Goal: Task Accomplishment & Management: Use online tool/utility

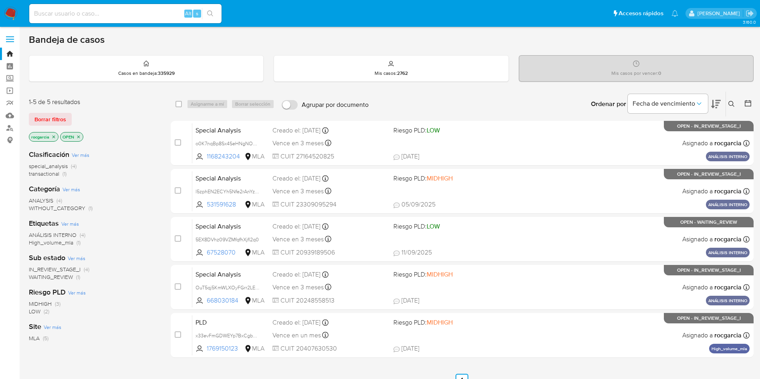
click at [12, 12] on img at bounding box center [11, 14] width 14 height 14
click at [91, 13] on input at bounding box center [125, 13] width 192 height 10
paste input "202412797"
type input "202412797"
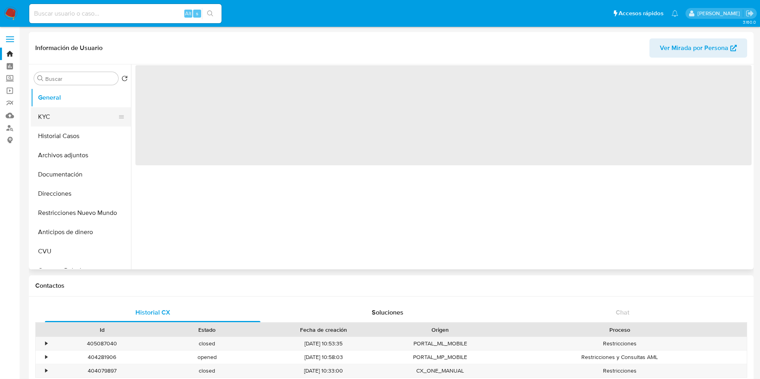
click at [40, 119] on button "KYC" at bounding box center [78, 116] width 94 height 19
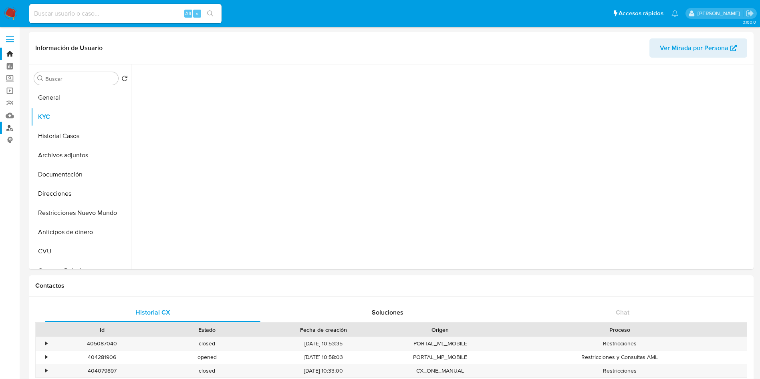
select select "10"
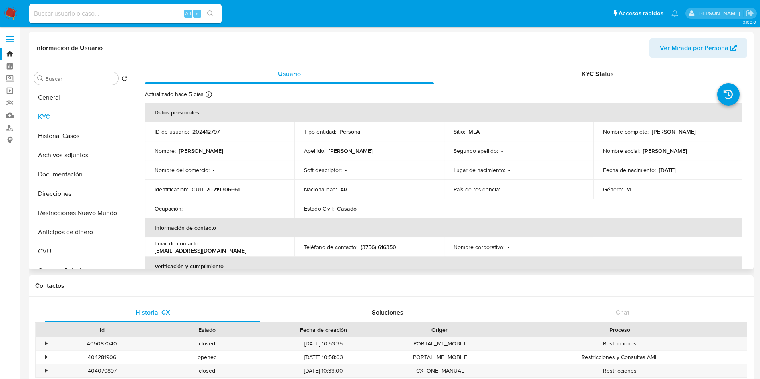
click at [214, 190] on p "CUIT 20219306661" at bounding box center [215, 189] width 48 height 7
copy p "20219306661"
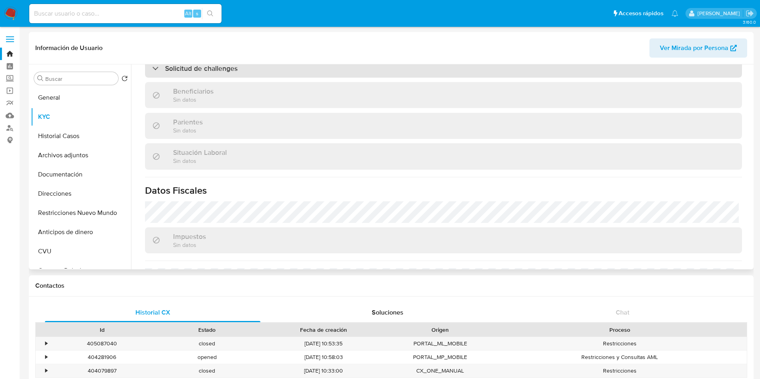
scroll to position [407, 0]
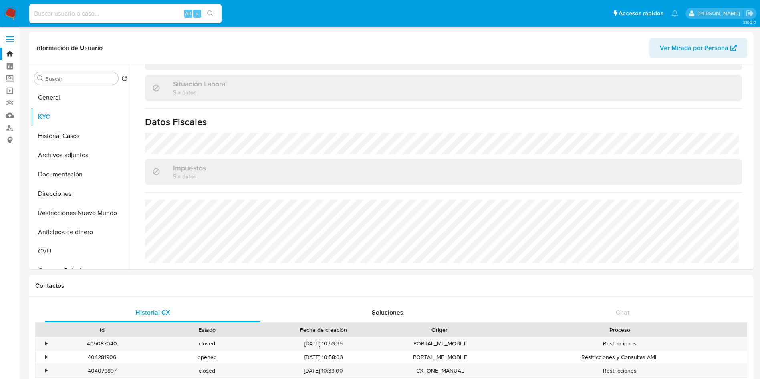
click at [12, 17] on img at bounding box center [11, 14] width 14 height 14
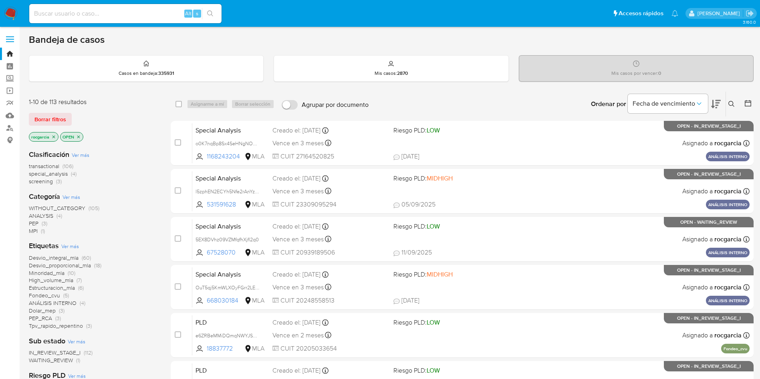
click at [737, 105] on button at bounding box center [732, 104] width 13 height 10
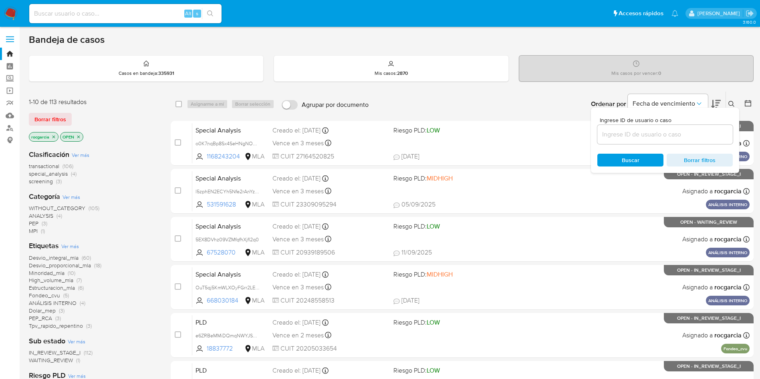
click at [613, 133] on input at bounding box center [664, 134] width 135 height 10
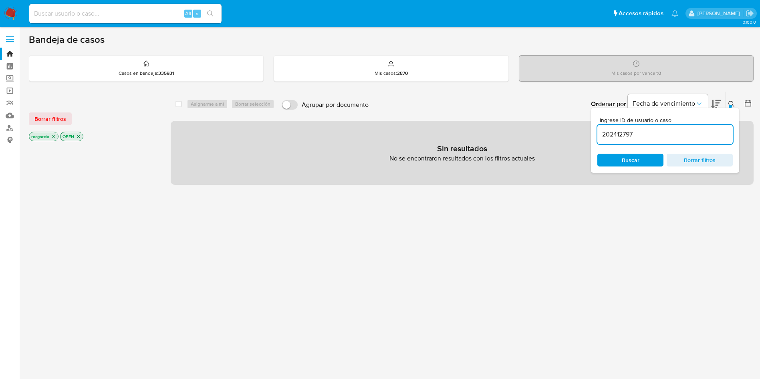
click at [657, 139] on input "202412797" at bounding box center [664, 134] width 135 height 10
type input "202412797"
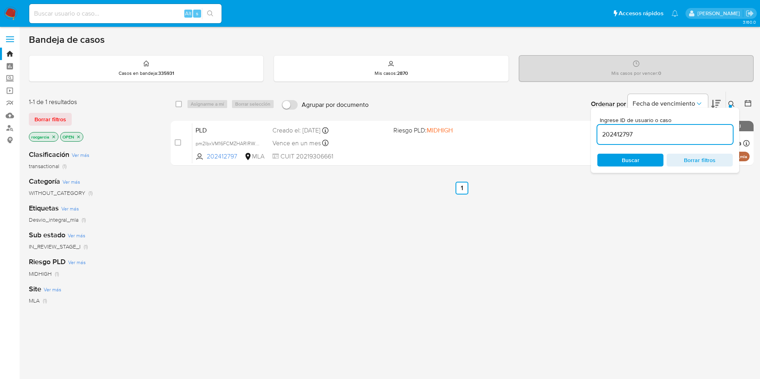
click at [455, 316] on div "select-all-cases-checkbox Asignarme a mí Borrar selección Agrupar por documento…" at bounding box center [462, 272] width 583 height 363
click at [728, 98] on div "Ingrese ID de usuario o caso 202412797 Buscar Borrar filtros" at bounding box center [732, 104] width 14 height 25
click at [732, 100] on button at bounding box center [732, 104] width 13 height 10
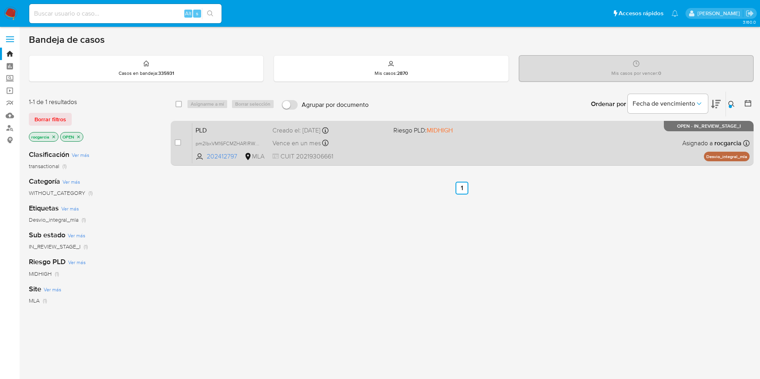
click at [562, 146] on div "PLD pm2lbxVM16FCMZHARlRWyVDB 202412797 MLA Riesgo PLD: MIDHIGH Creado el: 12/08…" at bounding box center [470, 143] width 557 height 40
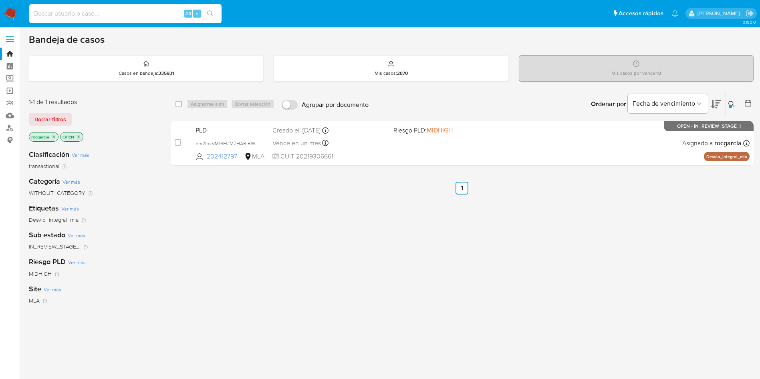
click at [97, 8] on input at bounding box center [125, 13] width 192 height 10
paste input "1208390696"
type input "1208390696"
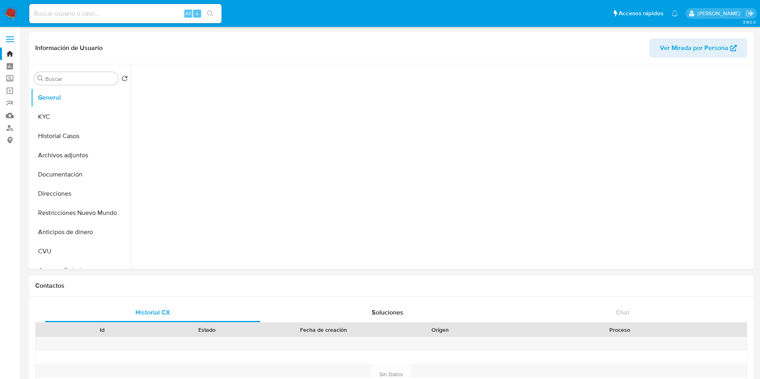
select select "10"
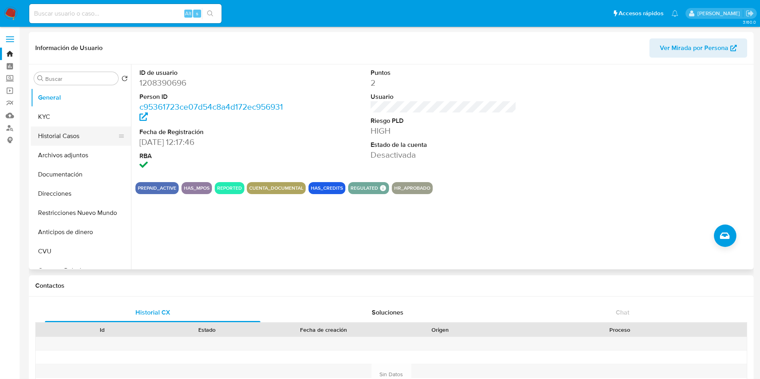
click at [59, 143] on button "Historial Casos" at bounding box center [78, 136] width 94 height 19
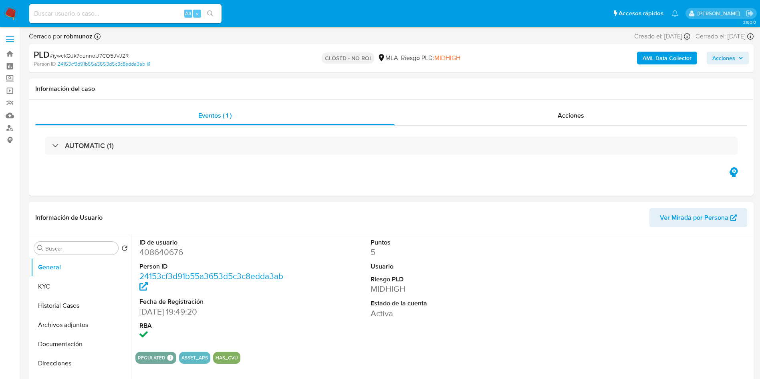
select select "10"
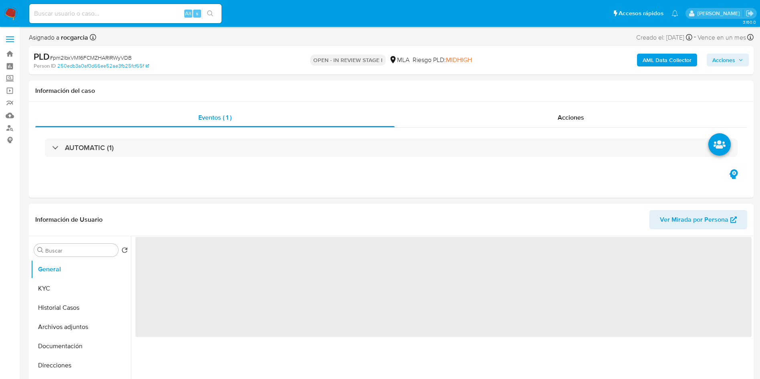
select select "10"
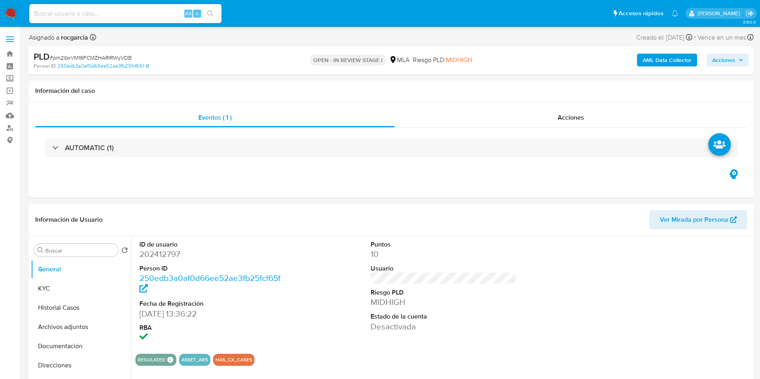
scroll to position [180, 0]
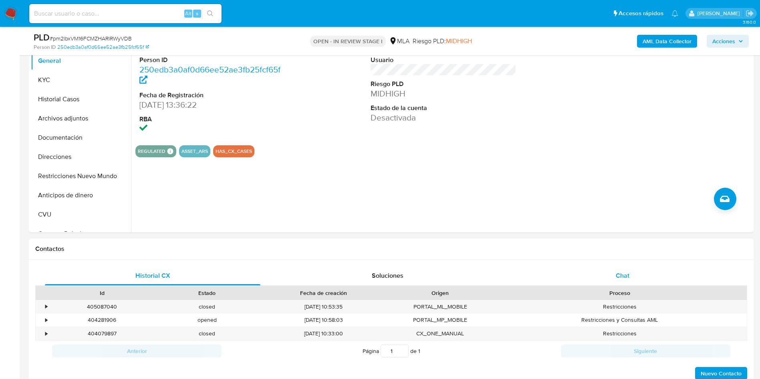
drag, startPoint x: 637, startPoint y: 275, endPoint x: 607, endPoint y: 273, distance: 30.1
click at [637, 275] on div "Chat" at bounding box center [623, 275] width 216 height 19
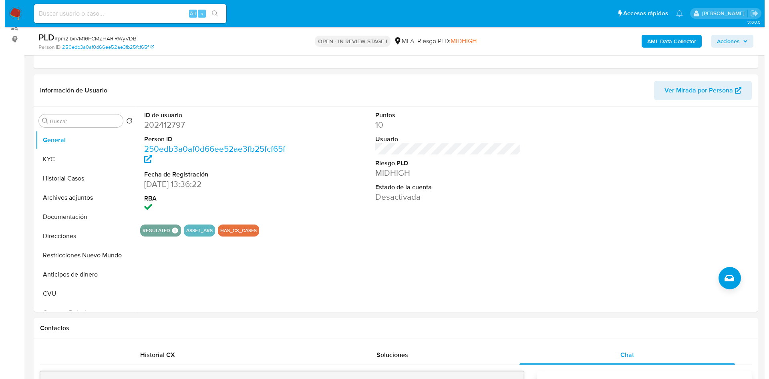
scroll to position [60, 0]
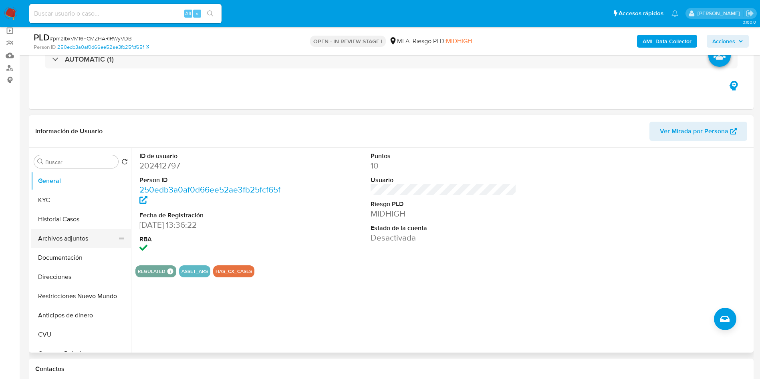
click at [56, 241] on button "Archivos adjuntos" at bounding box center [78, 238] width 94 height 19
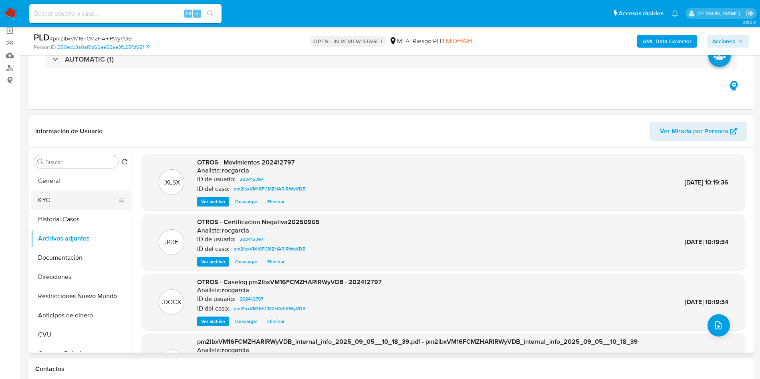
click at [92, 197] on button "KYC" at bounding box center [78, 200] width 94 height 19
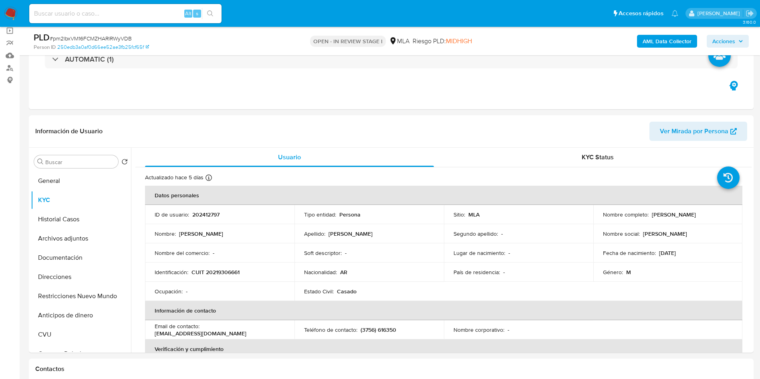
drag, startPoint x: 74, startPoint y: 290, endPoint x: 70, endPoint y: 290, distance: 4.1
click at [73, 291] on button "Restricciones Nuevo Mundo" at bounding box center [78, 296] width 94 height 19
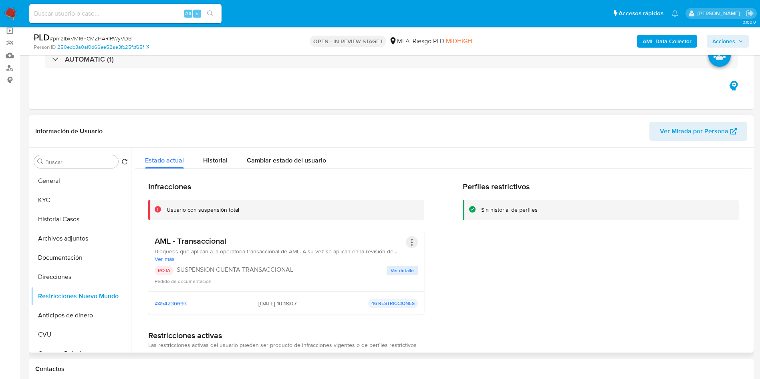
click at [409, 242] on button "Acciones" at bounding box center [412, 242] width 12 height 12
click at [355, 302] on button "Rehabilitar" at bounding box center [348, 306] width 140 height 19
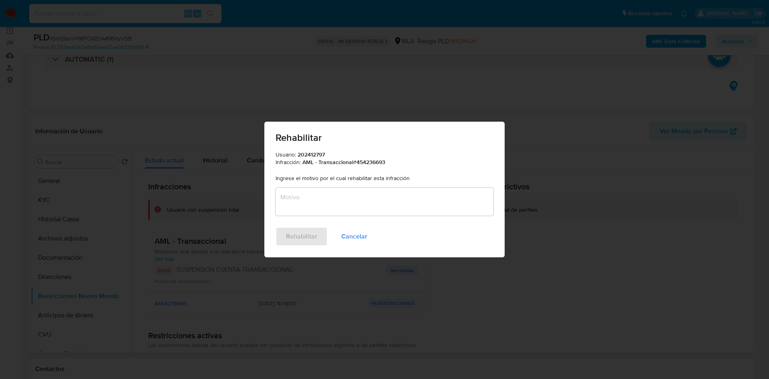
click at [298, 207] on textarea "Motivo" at bounding box center [385, 202] width 218 height 28
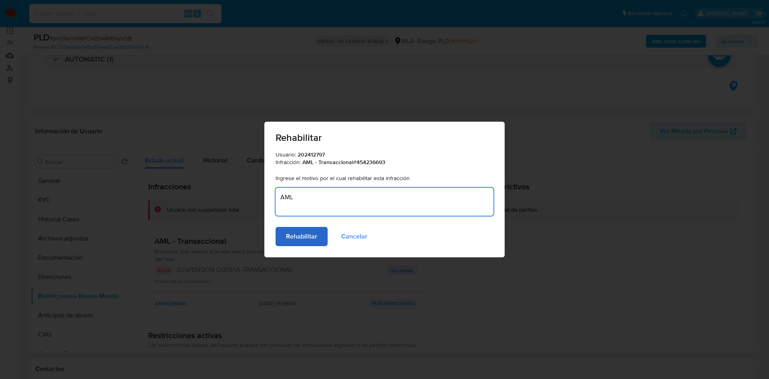
type textarea "AML"
click at [291, 240] on span "Rehabilitar" at bounding box center [301, 237] width 31 height 18
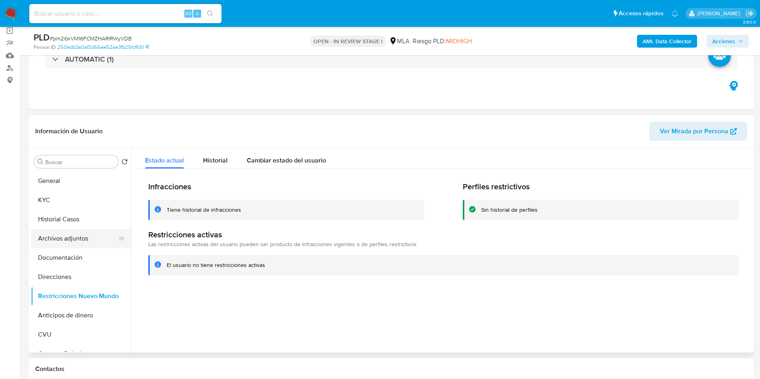
click at [56, 236] on button "Archivos adjuntos" at bounding box center [78, 238] width 94 height 19
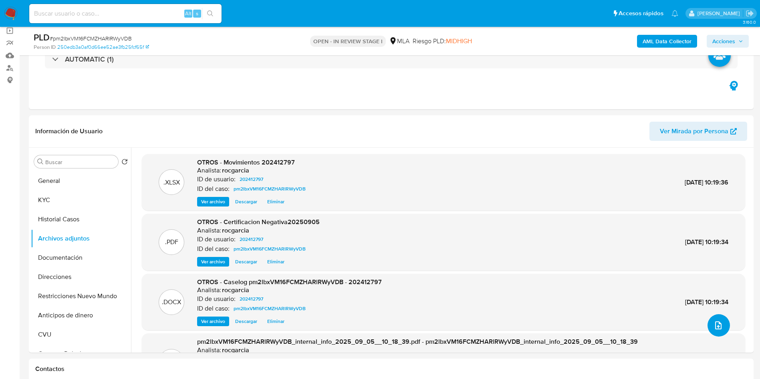
click at [715, 328] on icon "upload-file" at bounding box center [718, 326] width 10 height 10
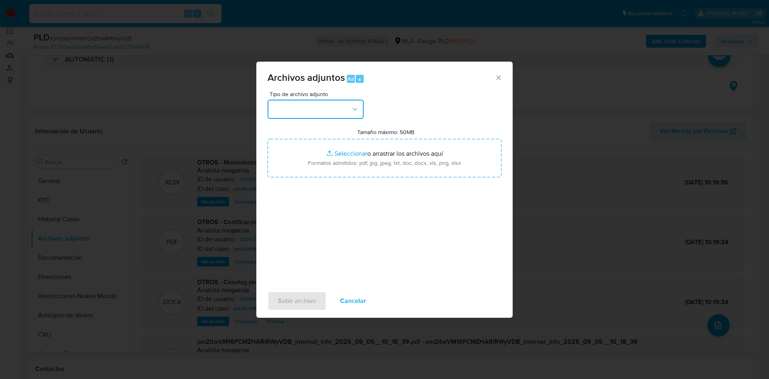
click at [318, 107] on button "button" at bounding box center [316, 109] width 96 height 19
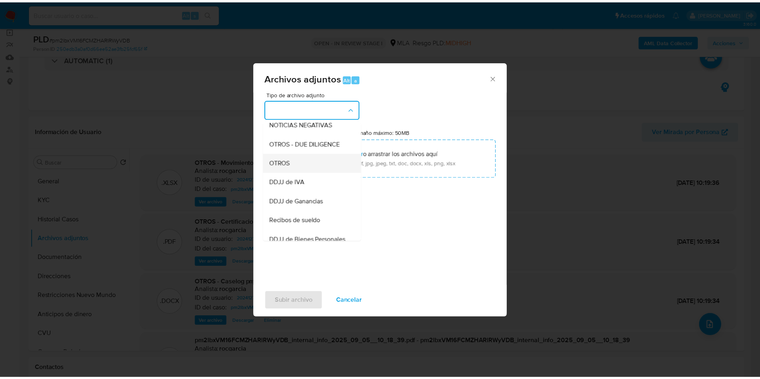
scroll to position [62, 0]
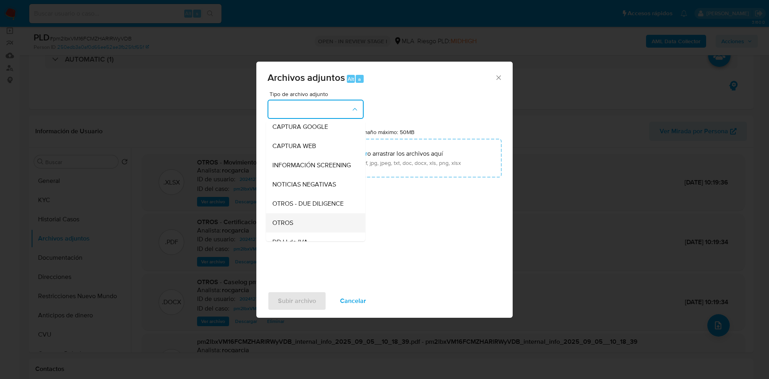
click at [318, 224] on div "OTROS" at bounding box center [313, 222] width 82 height 19
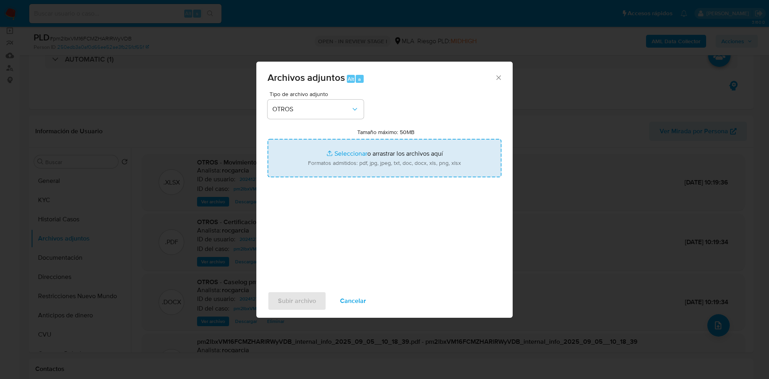
click at [342, 163] on input "Tamaño máximo: 50MB Seleccionar archivos" at bounding box center [385, 158] width 234 height 38
type input "C:\fakepath\Caselog pm2lbxVM16FCMZHARlRWyVDB - 202412797 -v2.docx"
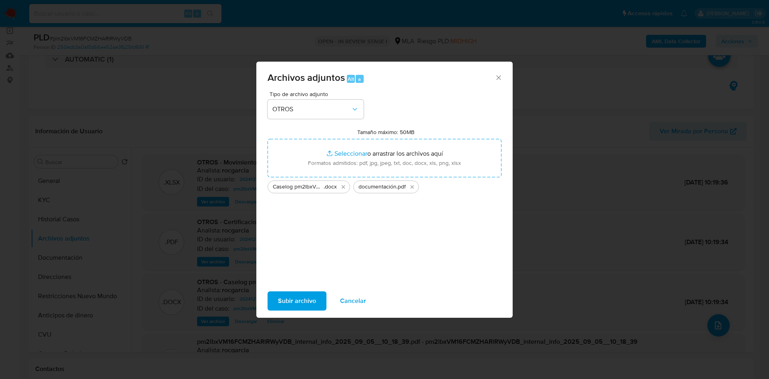
click at [285, 302] on span "Subir archivo" at bounding box center [297, 301] width 38 height 18
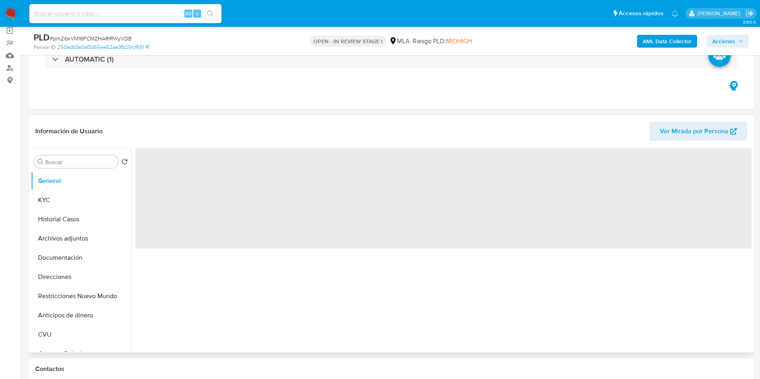
scroll to position [36, 0]
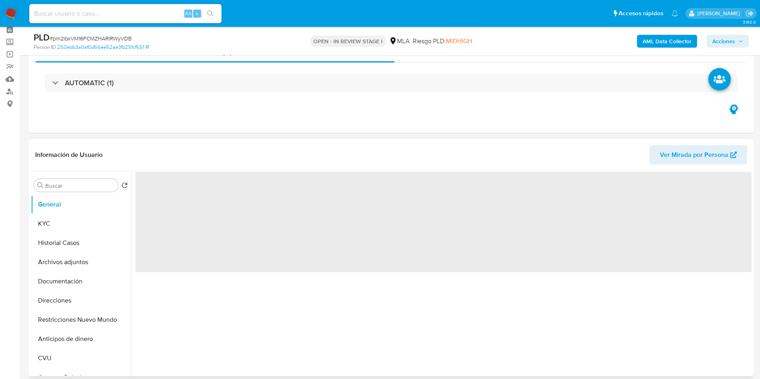
select select "10"
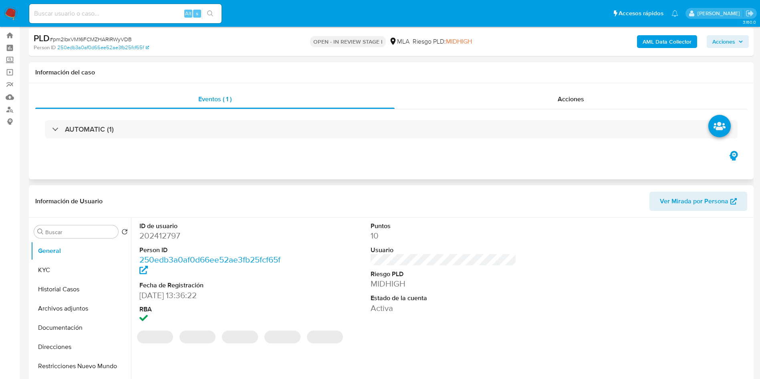
scroll to position [0, 0]
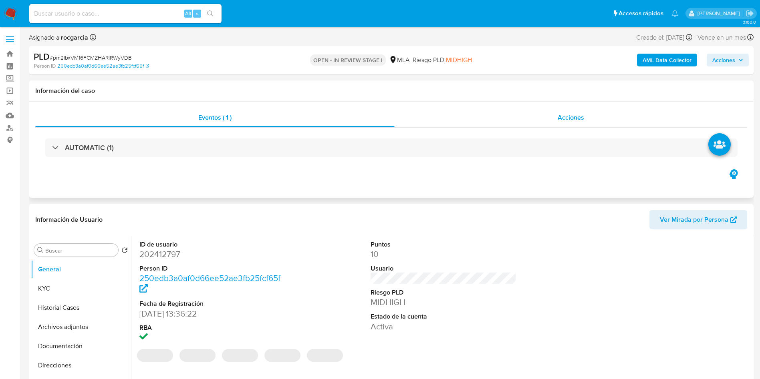
click at [566, 117] on span "Acciones" at bounding box center [571, 117] width 26 height 9
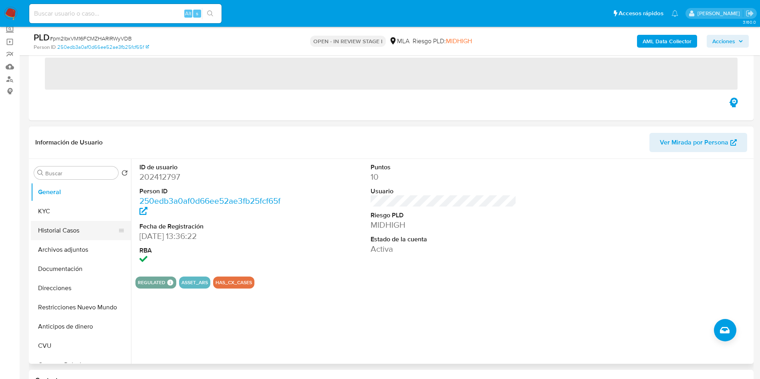
scroll to position [60, 0]
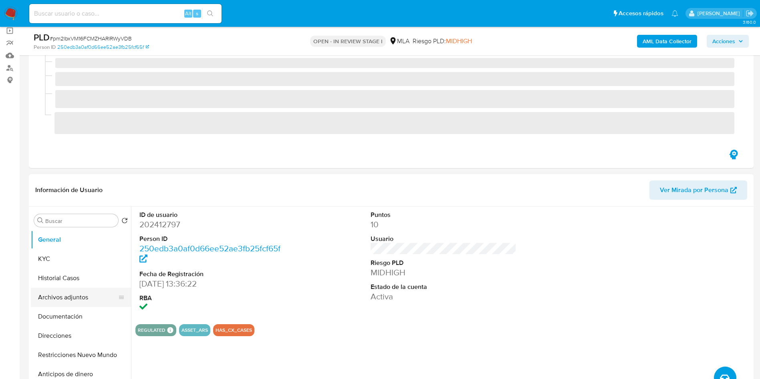
click at [63, 231] on button "General" at bounding box center [81, 239] width 100 height 19
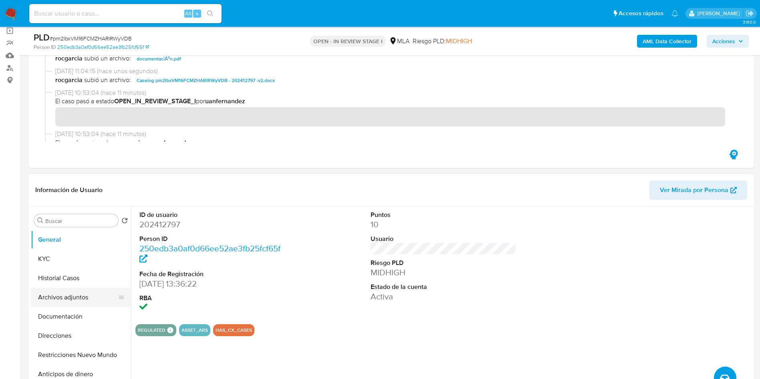
click at [68, 296] on button "Archivos adjuntos" at bounding box center [78, 297] width 94 height 19
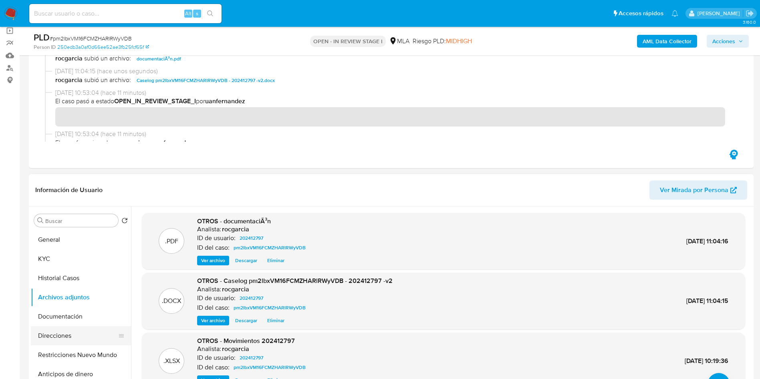
click at [83, 343] on button "Direcciones" at bounding box center [78, 335] width 94 height 19
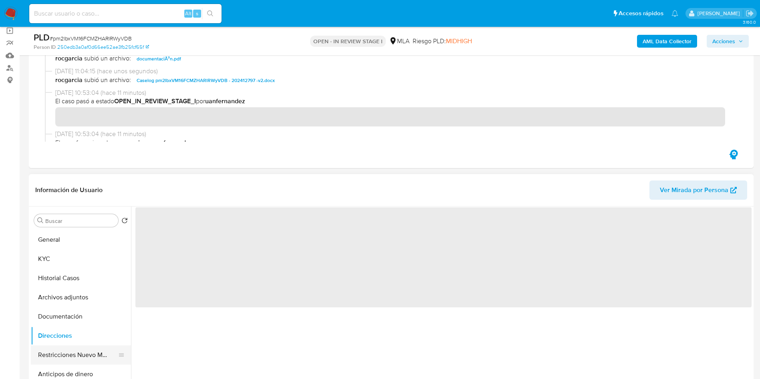
click at [79, 352] on button "Restricciones Nuevo Mundo" at bounding box center [78, 355] width 94 height 19
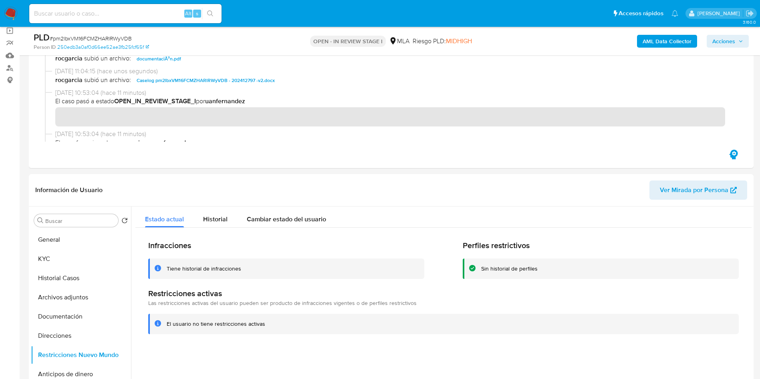
click at [719, 39] on span "Acciones" at bounding box center [723, 41] width 23 height 13
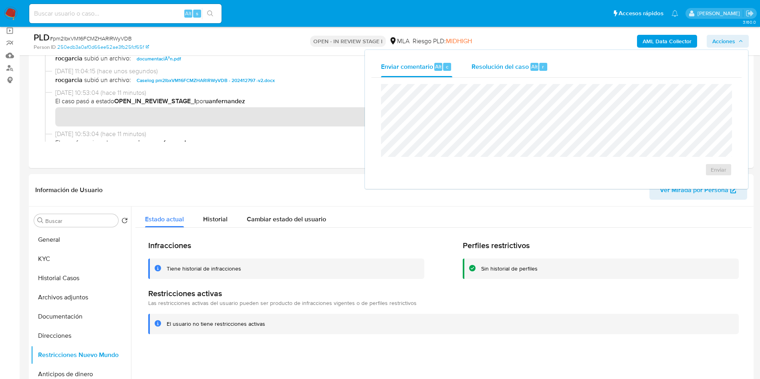
click at [517, 70] on span "Resolución del caso" at bounding box center [499, 66] width 57 height 9
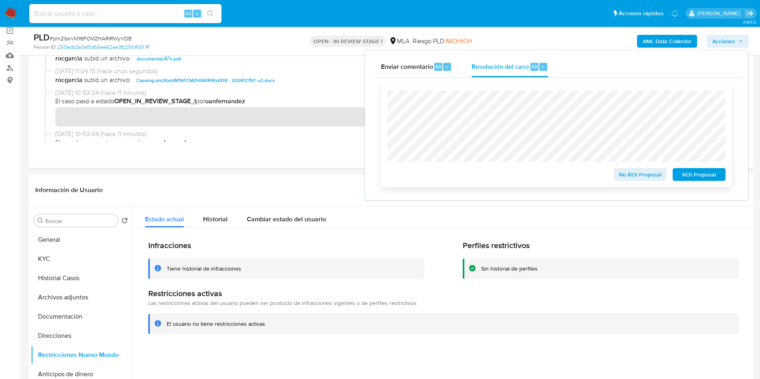
click at [630, 177] on span "No ROI Proposal" at bounding box center [640, 174] width 42 height 11
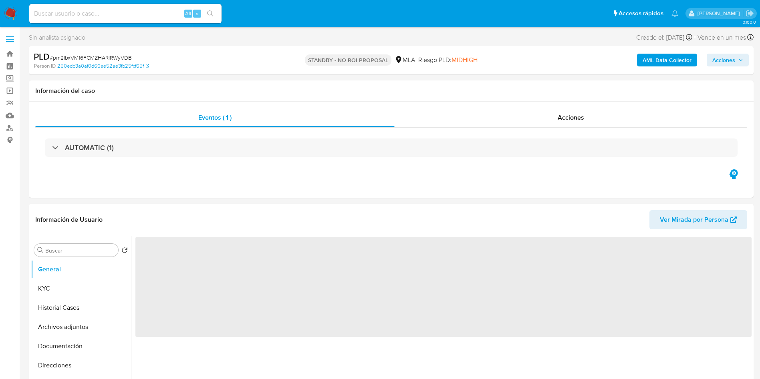
select select "10"
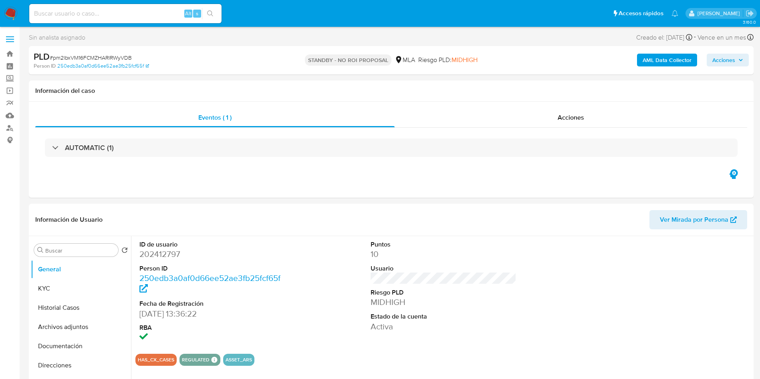
drag, startPoint x: 21, startPoint y: 240, endPoint x: 20, endPoint y: 205, distance: 34.9
